Goal: Transaction & Acquisition: Purchase product/service

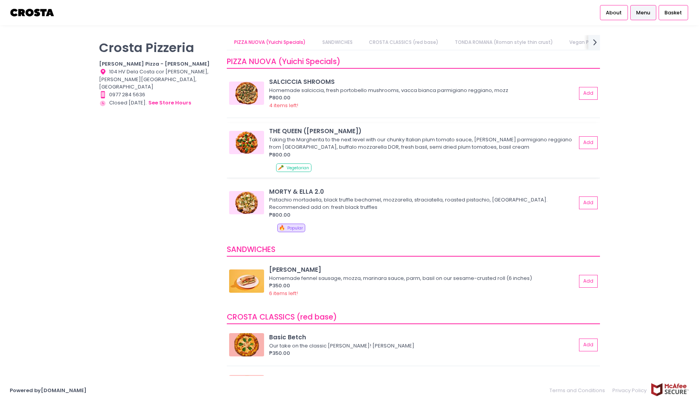
scroll to position [17, 0]
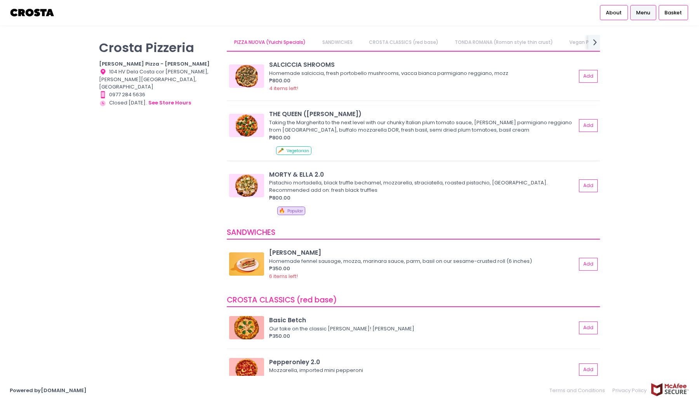
click at [285, 116] on div "THE QUEEN ([PERSON_NAME])" at bounding box center [422, 113] width 307 height 9
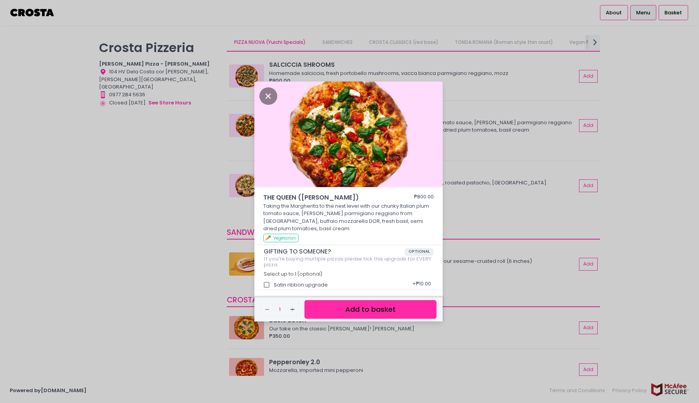
scroll to position [2, 0]
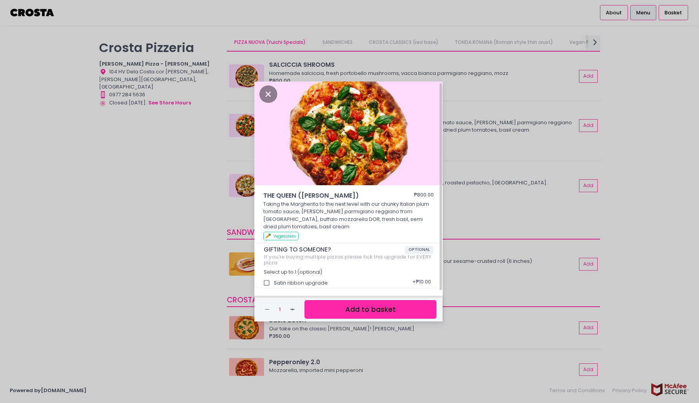
click at [452, 227] on div "THE QUEEN ([PERSON_NAME]) ₱800.00 Taking the Margherita to the next level with …" at bounding box center [349, 201] width 699 height 403
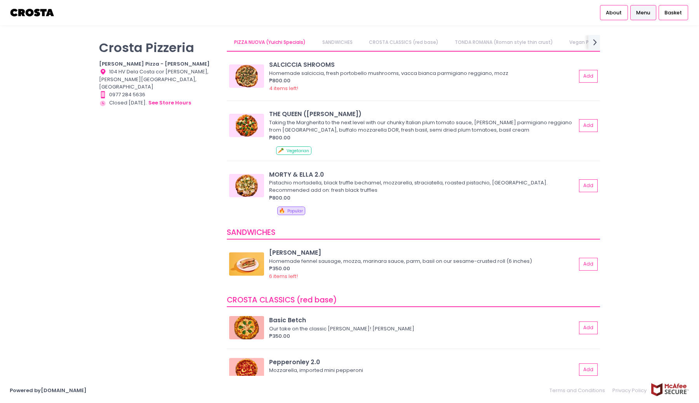
scroll to position [88, 0]
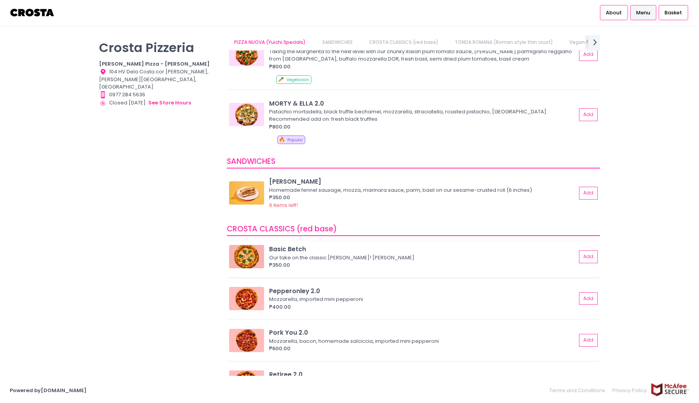
click at [292, 250] on div "Basic Betch" at bounding box center [422, 249] width 307 height 9
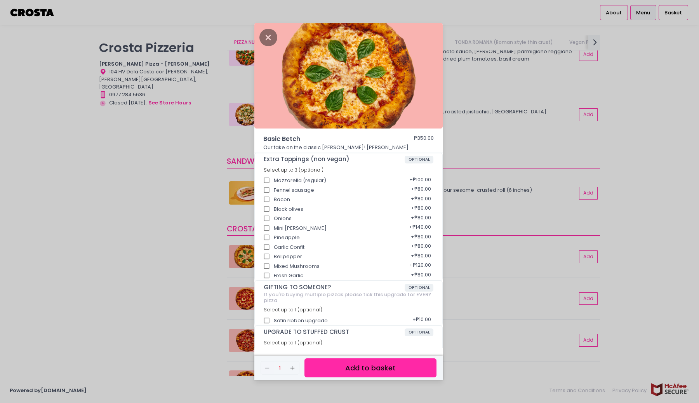
click at [451, 272] on div "Basic Betch ₱350.00 Our take on the classic Margherita! Mozzarella, basil Extra…" at bounding box center [349, 201] width 699 height 403
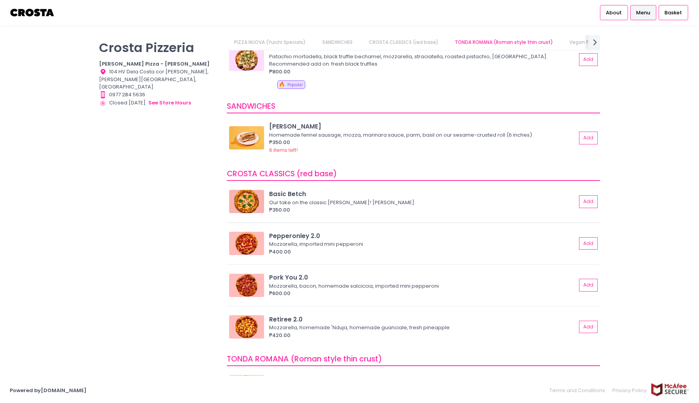
scroll to position [149, 0]
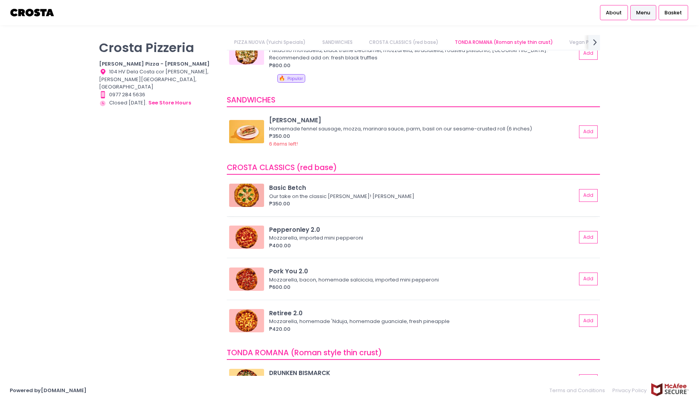
click at [279, 191] on div "Basic Betch" at bounding box center [422, 187] width 307 height 9
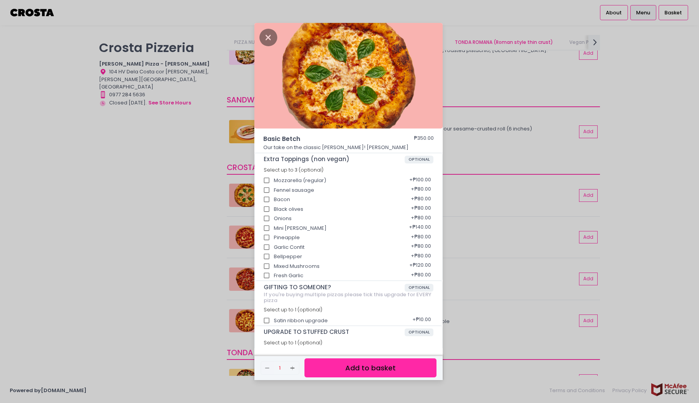
click at [267, 179] on input "Mozzarella (regular)" at bounding box center [266, 180] width 15 height 15
click at [267, 178] on input "Mozzarella (regular)" at bounding box center [266, 180] width 15 height 15
click at [267, 179] on input "Mozzarella (regular)" at bounding box center [266, 180] width 15 height 15
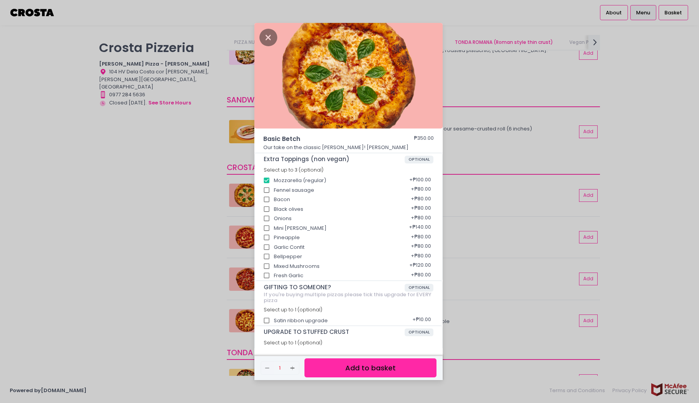
click at [269, 179] on input "Mozzarella (regular)" at bounding box center [266, 180] width 15 height 15
checkbox input "false"
click at [490, 219] on div "Basic Betch ₱350.00 Our take on the classic Margherita! Mozzarella, basil Extra…" at bounding box center [349, 201] width 699 height 403
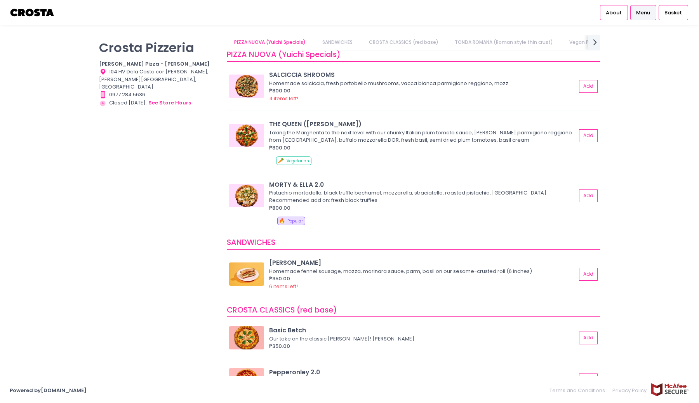
scroll to position [0, 0]
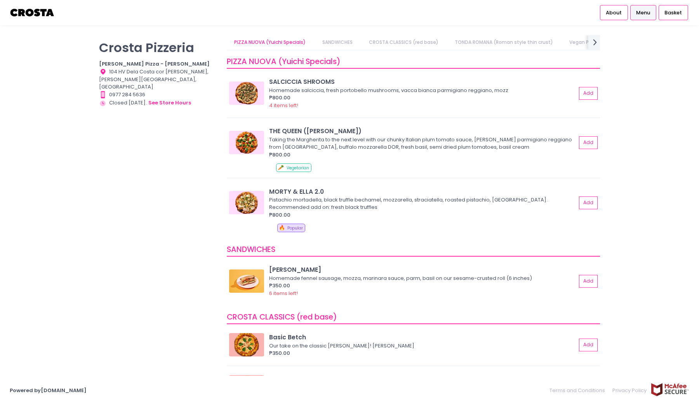
click at [409, 41] on link "CROSTA CLASSICS (red base)" at bounding box center [403, 42] width 85 height 15
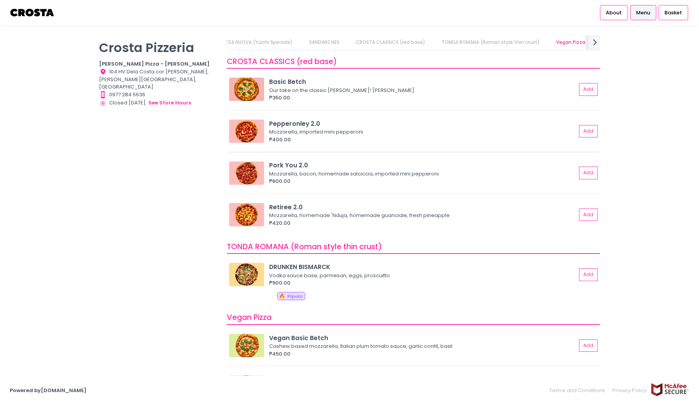
scroll to position [240, 0]
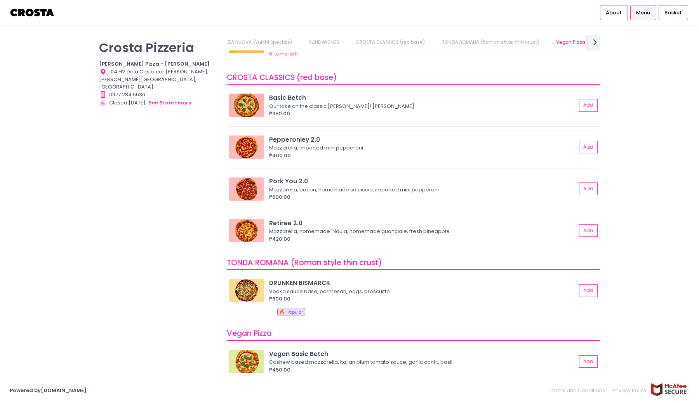
click at [252, 146] on img at bounding box center [246, 147] width 35 height 23
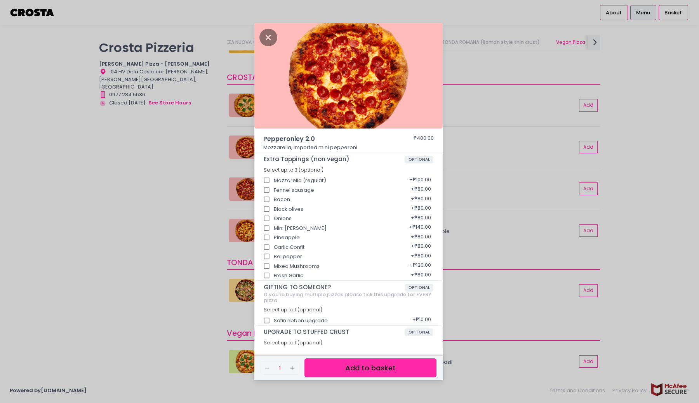
click at [215, 162] on div "Pepperonley 2.0 ₱400.00 Mozzarella, imported mini pepperoni Extra Toppings (non…" at bounding box center [349, 201] width 699 height 403
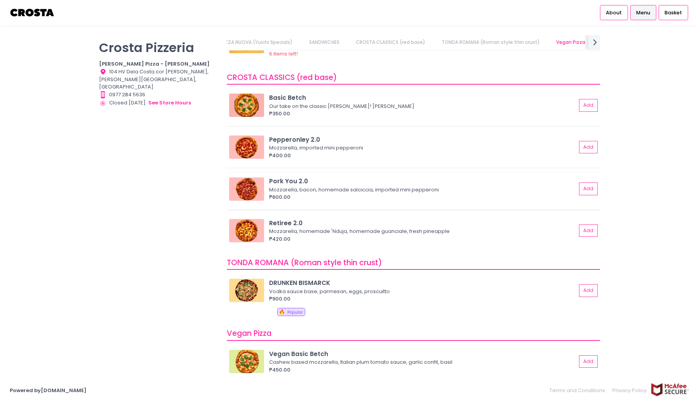
click at [250, 174] on div "Pork You 2.0 Mozzarella, bacon, homemade [PERSON_NAME], imported mini pepperoni…" at bounding box center [413, 191] width 373 height 36
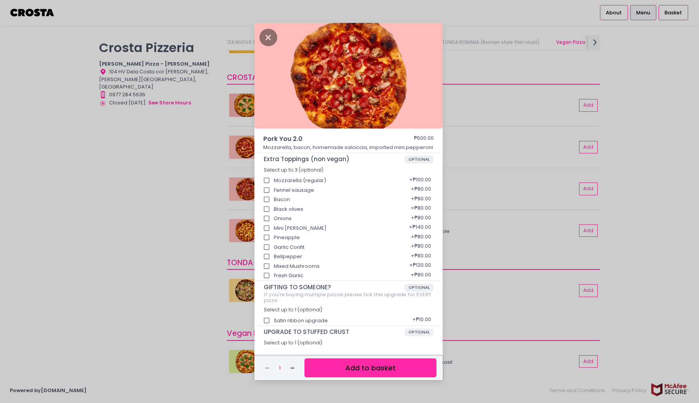
click at [214, 183] on div "Pork You 2.0 ₱600.00 Mozzarella, bacon, homemade [PERSON_NAME], imported mini p…" at bounding box center [349, 201] width 699 height 403
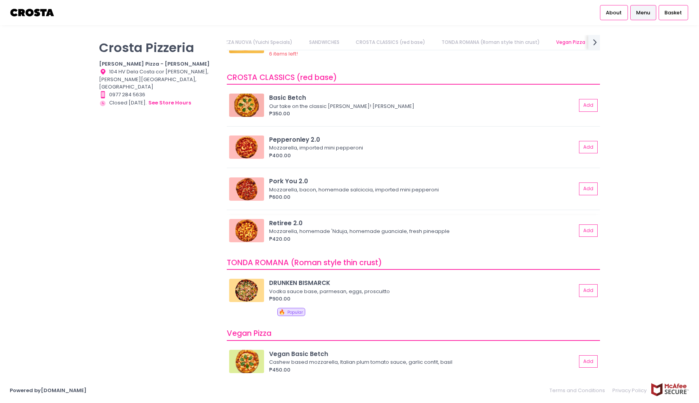
click at [257, 226] on img at bounding box center [246, 230] width 35 height 23
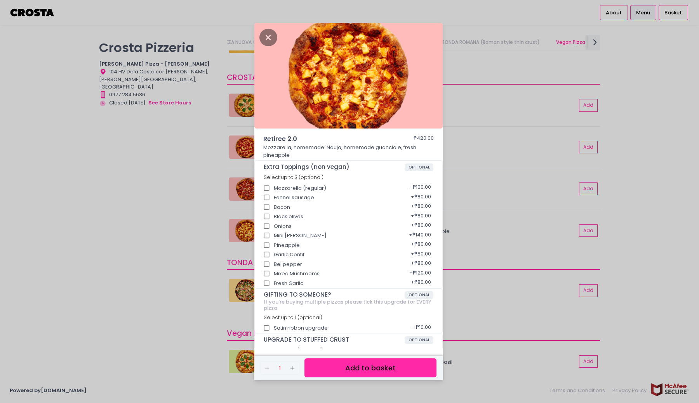
click at [211, 215] on div "Retiree 2.0 ₱420.00 Mozzarella, homemade 'Nduja, homemade guanciale, fresh pine…" at bounding box center [349, 201] width 699 height 403
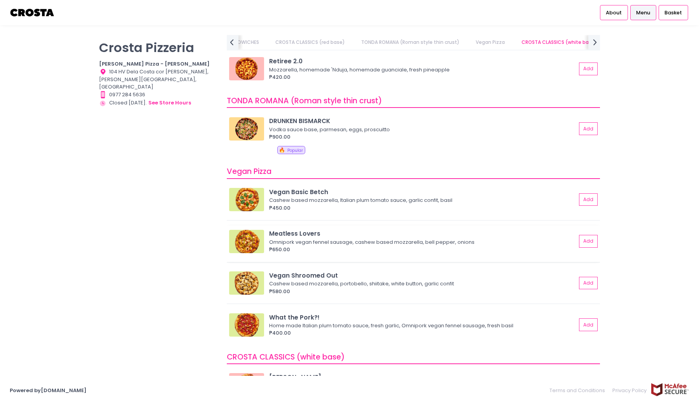
scroll to position [398, 0]
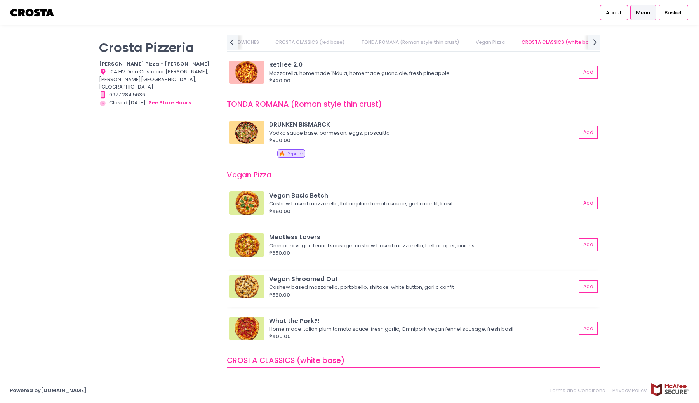
click at [251, 287] on img at bounding box center [246, 286] width 35 height 23
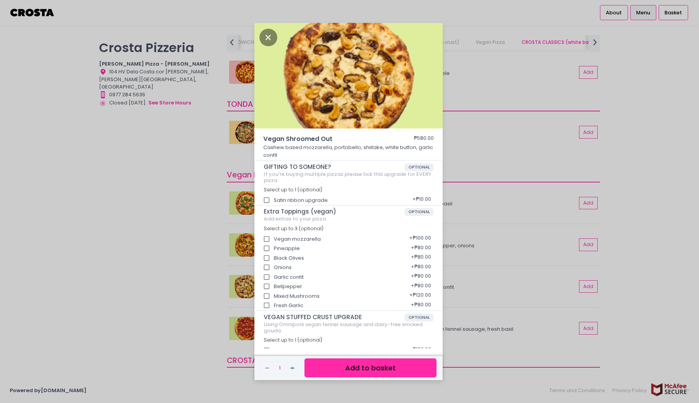
click at [202, 268] on div "Vegan Shroomed Out ₱580.00 Cashew based mozzarella, portobello, shiitake, white…" at bounding box center [349, 201] width 699 height 403
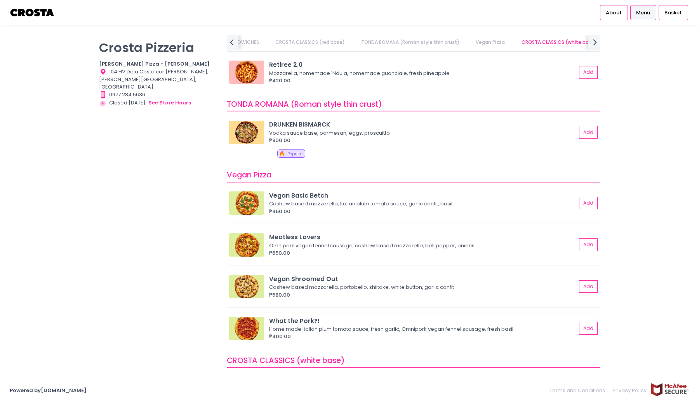
click at [257, 327] on img at bounding box center [246, 328] width 35 height 23
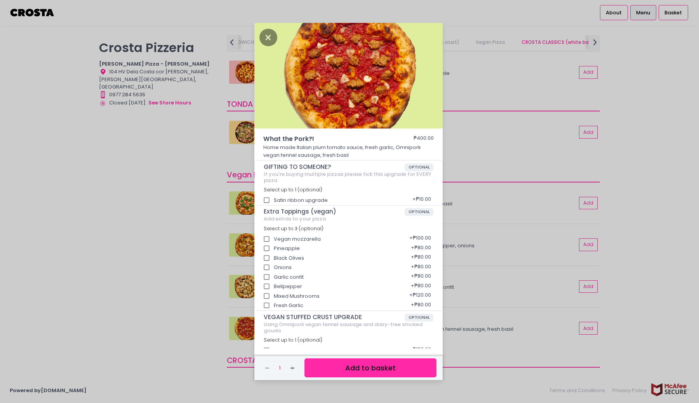
click at [213, 276] on div "What the Pork?! ₱400.00 Home made Italian plum tomato sauce, fresh garlic, Omni…" at bounding box center [349, 201] width 699 height 403
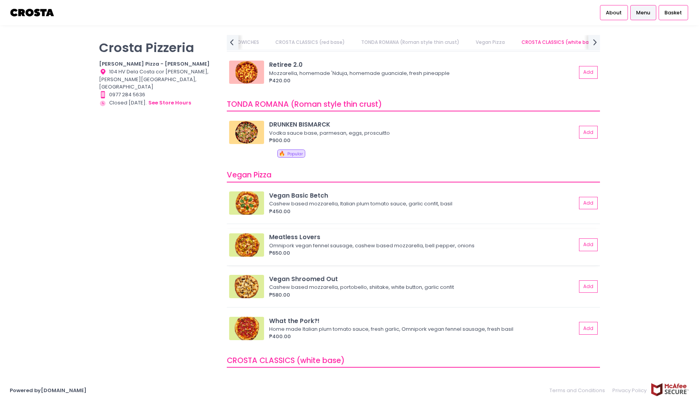
click at [247, 238] on img at bounding box center [246, 244] width 35 height 23
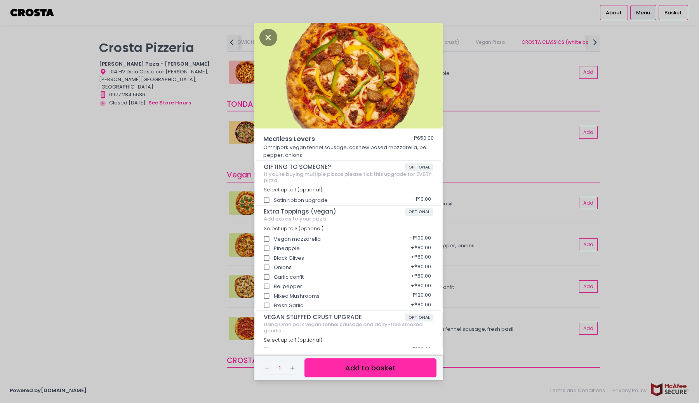
click at [209, 236] on div "Meatless Lovers ₱650.00 Omnipork vegan fennel sausage, cashew based mozzarella,…" at bounding box center [349, 201] width 699 height 403
click at [209, 236] on div "[PERSON_NAME] Pizzeria [PERSON_NAME] Pizza - [PERSON_NAME] Location Created wit…" at bounding box center [158, 197] width 128 height 325
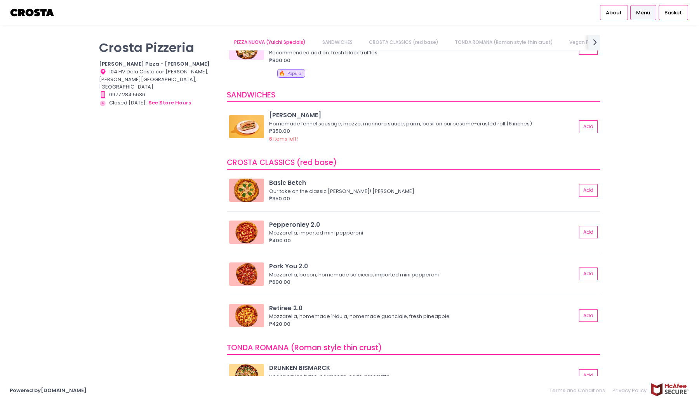
scroll to position [154, 0]
click at [258, 196] on img at bounding box center [246, 190] width 35 height 23
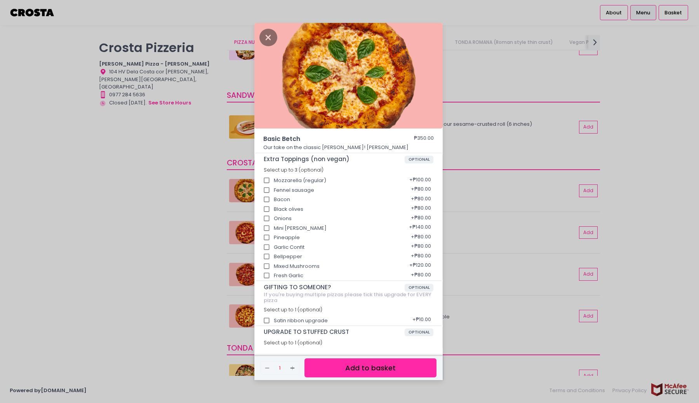
click at [199, 197] on div "Basic Betch ₱350.00 Our take on the classic Margherita! Mozzarella, basil Extra…" at bounding box center [349, 201] width 699 height 403
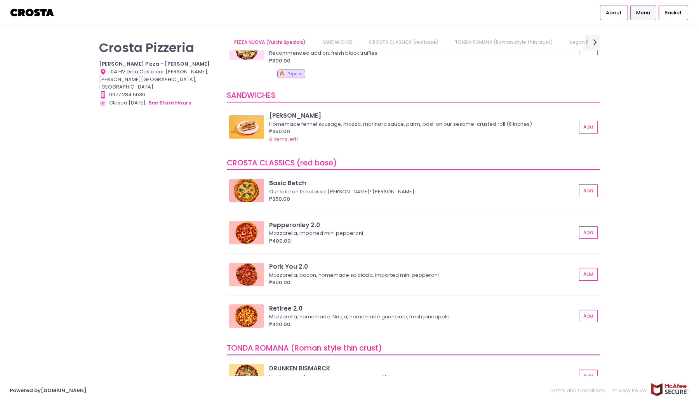
scroll to position [141, 0]
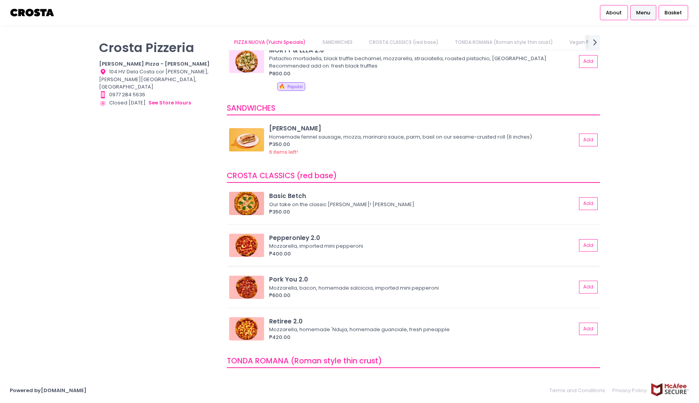
click at [258, 245] on img at bounding box center [246, 245] width 35 height 23
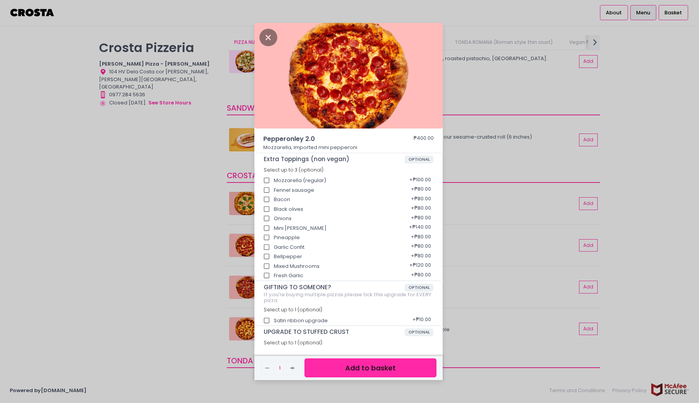
click at [210, 244] on div "Pepperonley 2.0 ₱400.00 Mozzarella, imported mini pepperoni Extra Toppings (non…" at bounding box center [349, 201] width 699 height 403
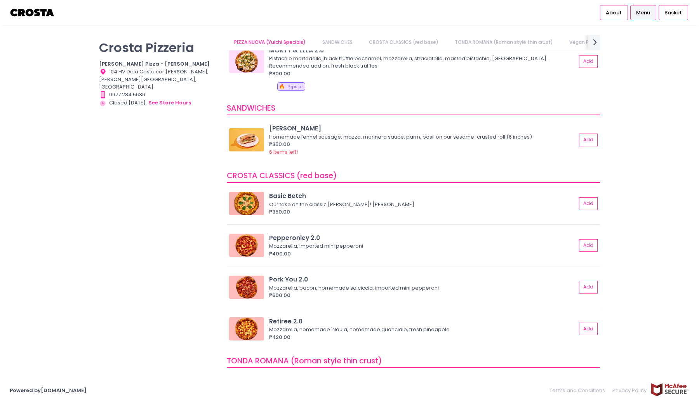
click at [245, 208] on img at bounding box center [246, 203] width 35 height 23
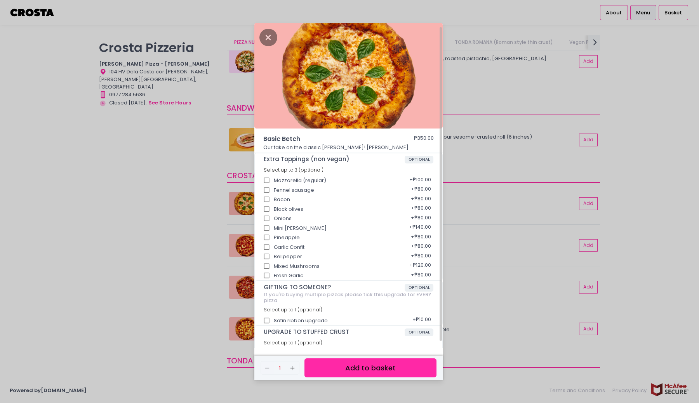
scroll to position [12, 0]
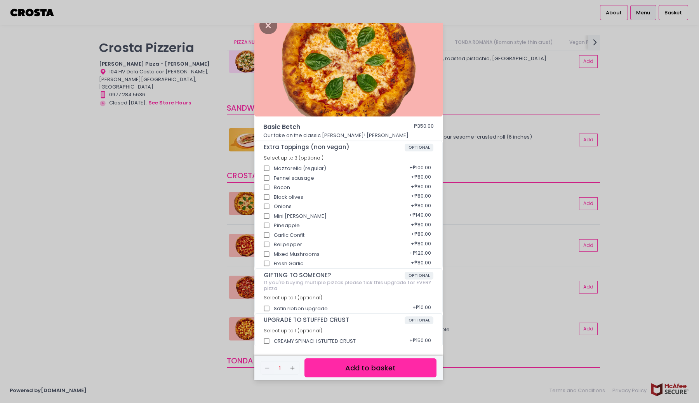
click at [198, 254] on div "Basic Betch ₱350.00 Our take on the classic Margherita! Mozzarella, basil Extra…" at bounding box center [349, 201] width 699 height 403
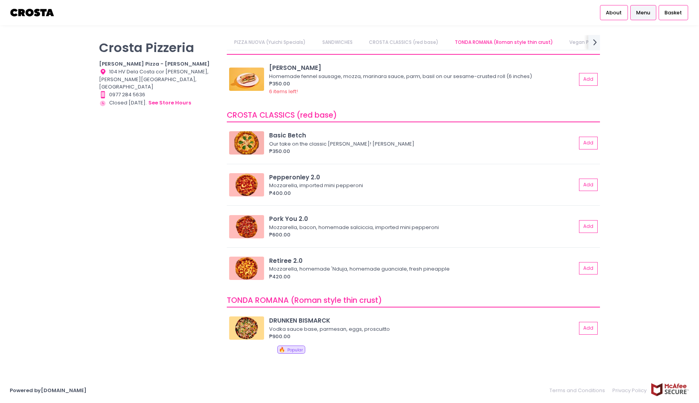
scroll to position [0, 13]
click at [249, 189] on img at bounding box center [246, 184] width 35 height 23
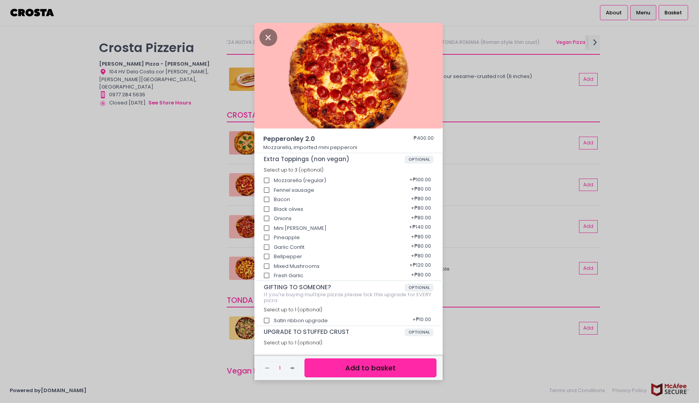
click at [211, 209] on div "Pepperonley 2.0 ₱400.00 Mozzarella, imported mini pepperoni Extra Toppings (non…" at bounding box center [349, 201] width 699 height 403
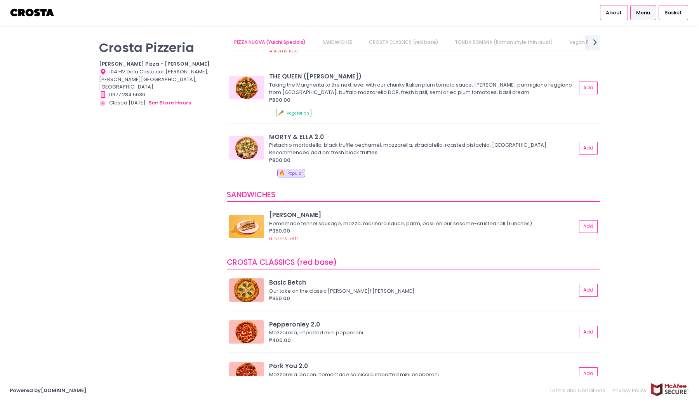
scroll to position [0, 0]
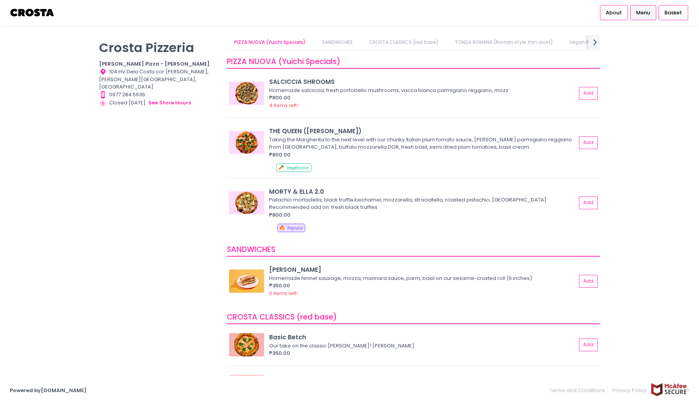
click at [333, 43] on link "SANDWICHES" at bounding box center [337, 42] width 45 height 15
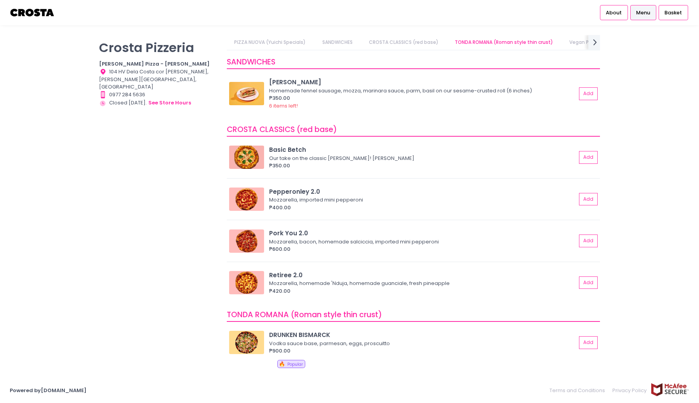
scroll to position [0, 13]
click at [287, 51] on div "SANDWICHES HOAGIE ROLL Homemade fennel sausage, mozza, marinara sauce, parm, ba…" at bounding box center [413, 84] width 373 height 68
click at [280, 47] on link "PIZZA NUOVA (Yuichi Specials)" at bounding box center [257, 42] width 87 height 15
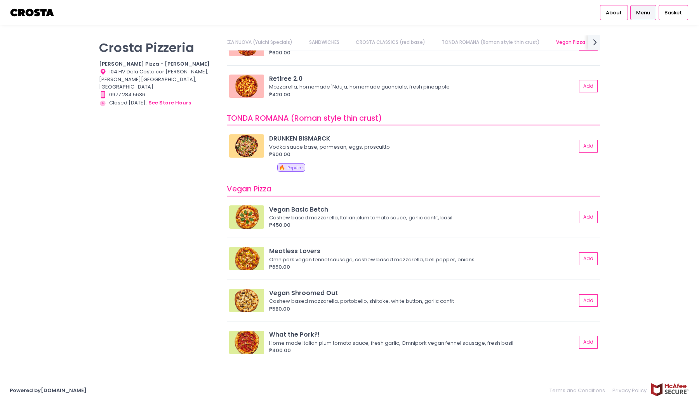
scroll to position [0, 104]
